Goal: Task Accomplishment & Management: Complete application form

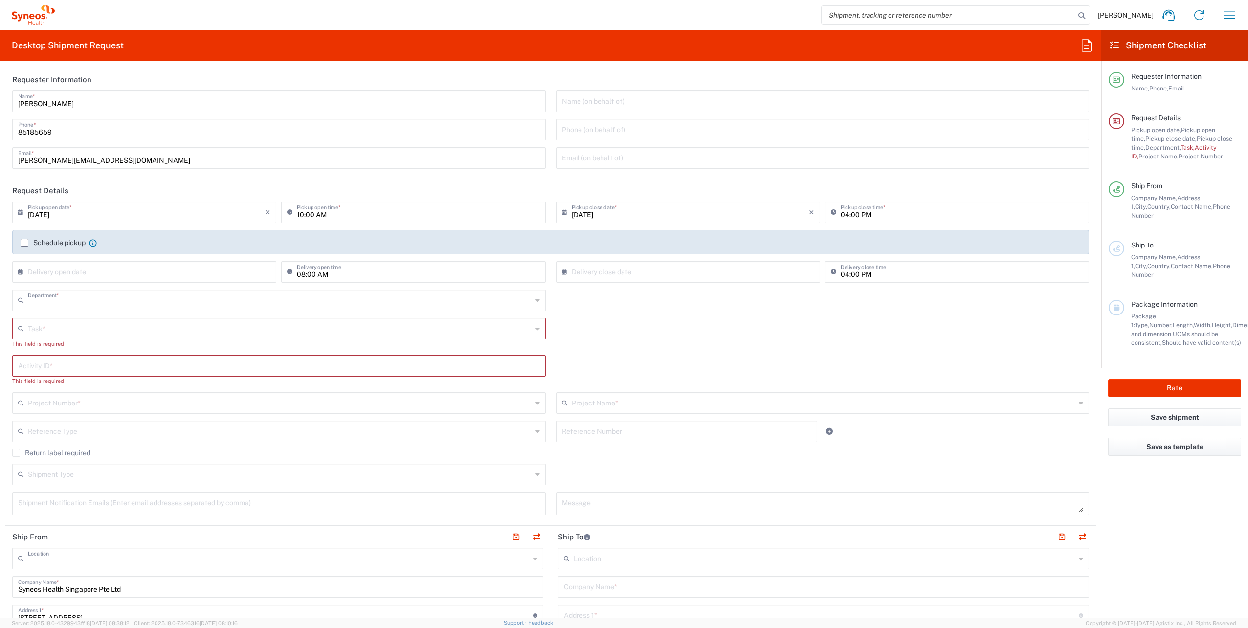
type input "4510"
type input "Syneos Health Singapore PteLtd"
type input "[GEOGRAPHIC_DATA]"
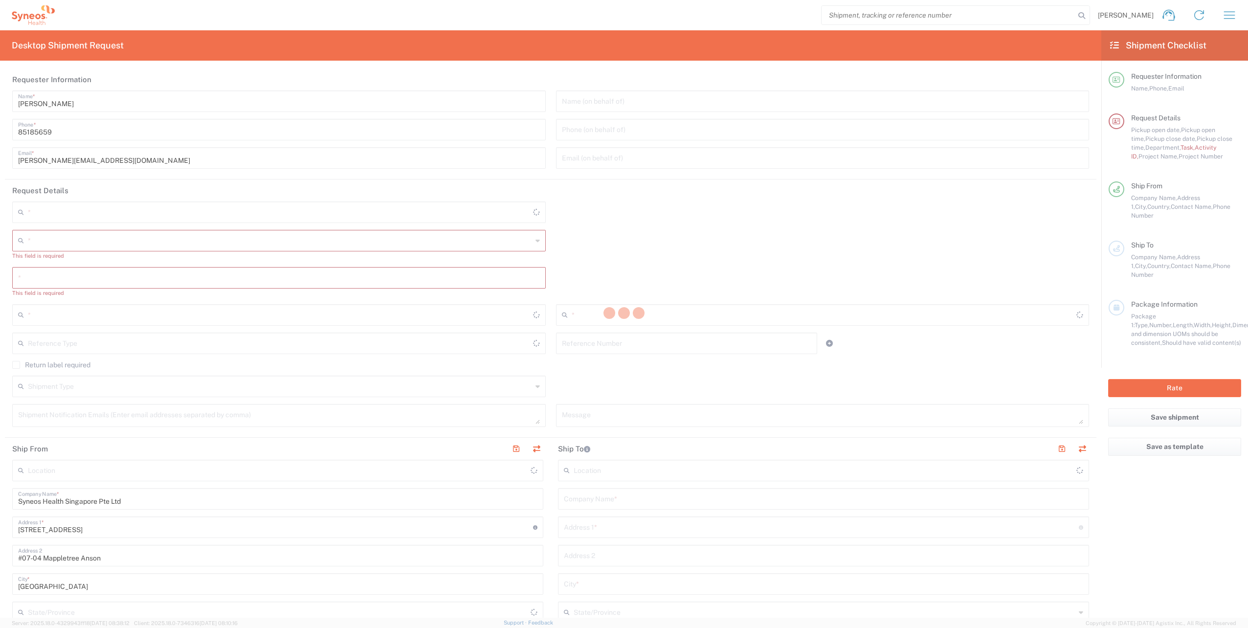
type input "4510"
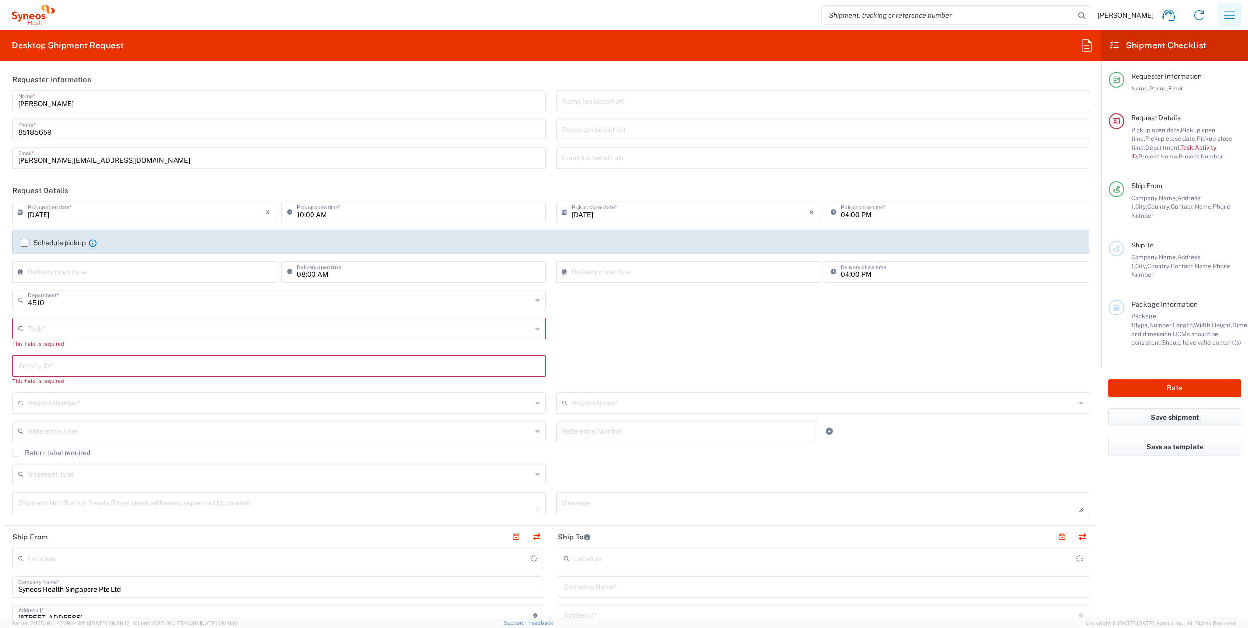
type input "[GEOGRAPHIC_DATA]"
click at [1232, 17] on icon "button" at bounding box center [1230, 15] width 16 height 16
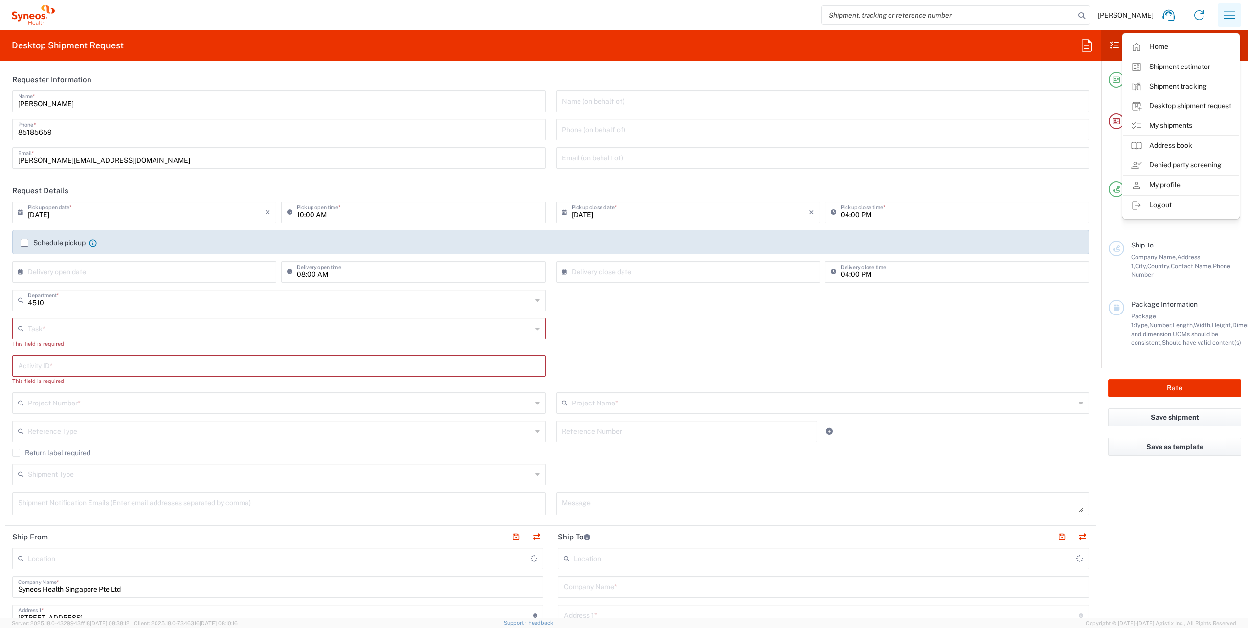
type input "Syneos Health Singapore PteLtd"
click at [1184, 124] on link "My shipments" at bounding box center [1181, 126] width 116 height 20
